Goal: Task Accomplishment & Management: Manage account settings

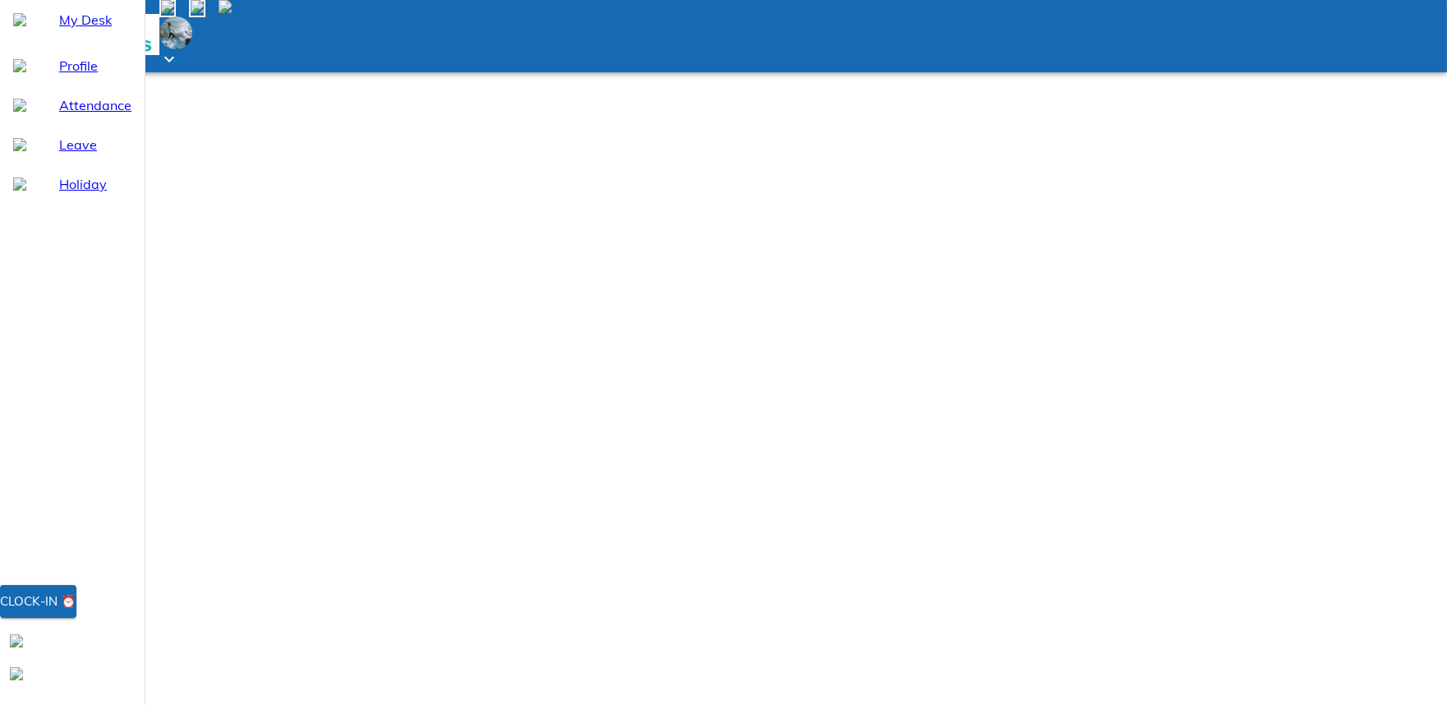
click at [62, 164] on div "Leave" at bounding box center [72, 144] width 145 height 39
select select "9"
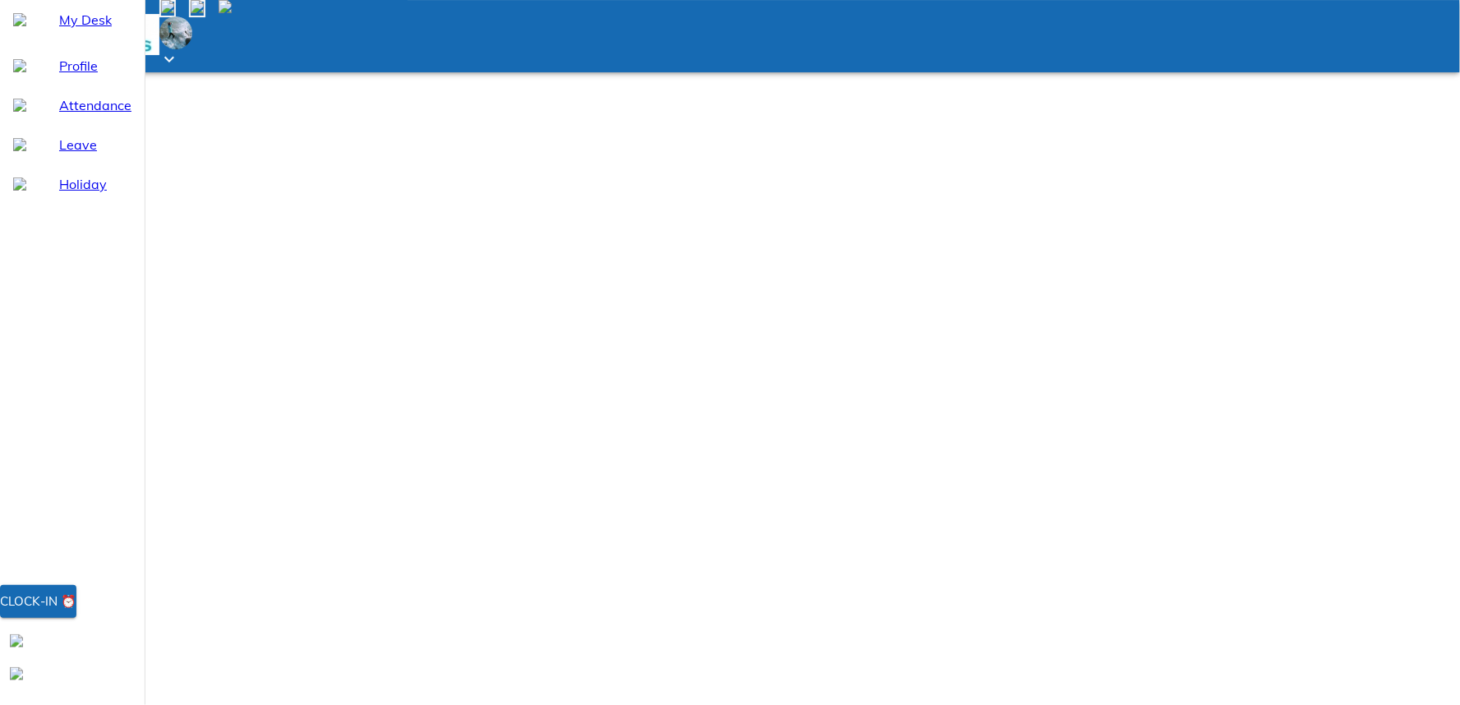
click at [62, 115] on span "Attendance" at bounding box center [95, 105] width 72 height 20
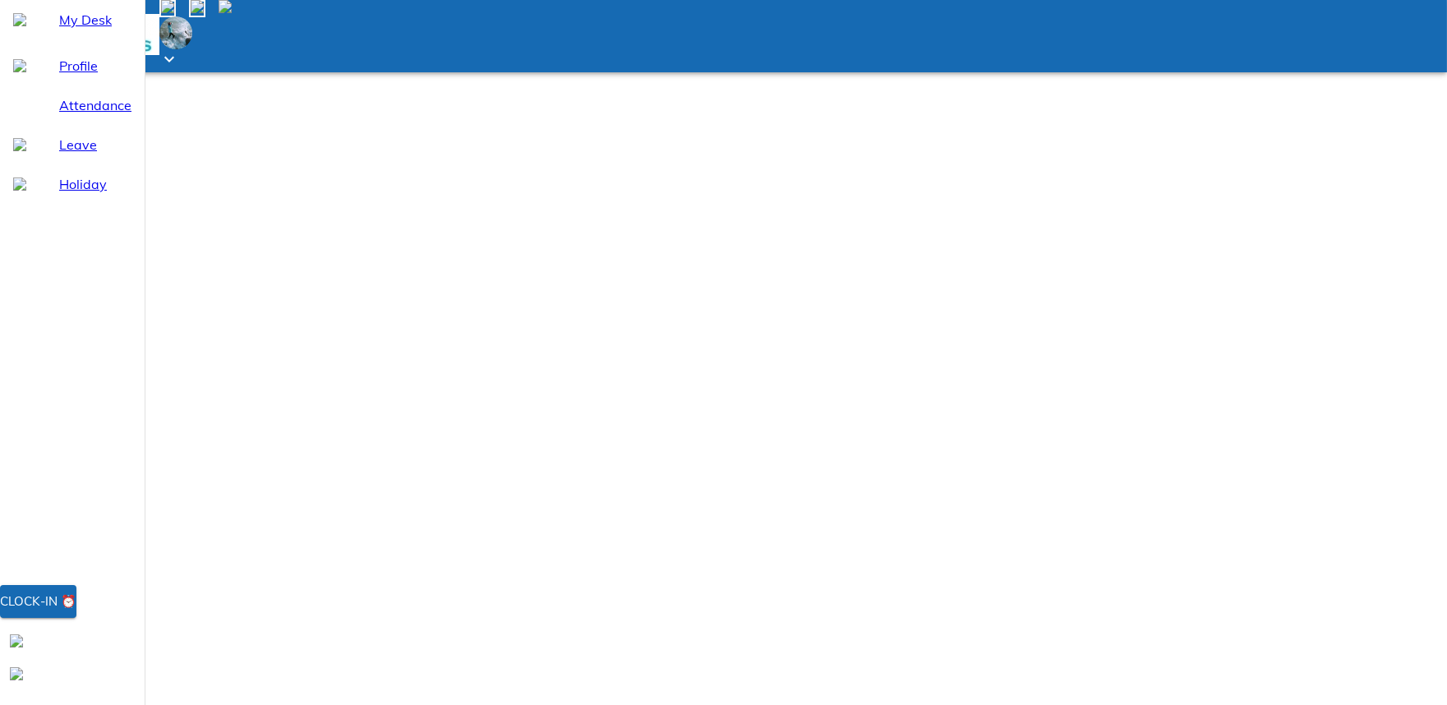
select select "9"
select select "8"
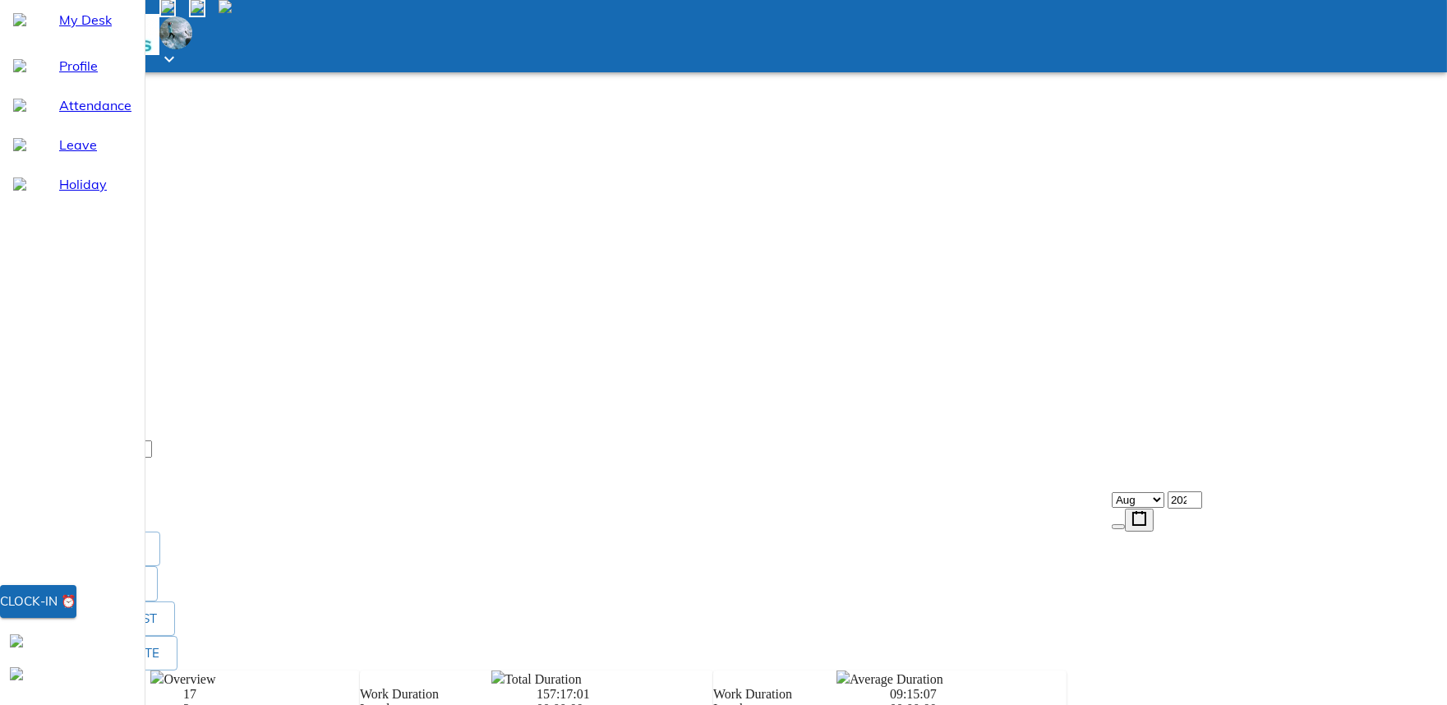
scroll to position [245, 0]
